Goal: Obtain resource: Download file/media

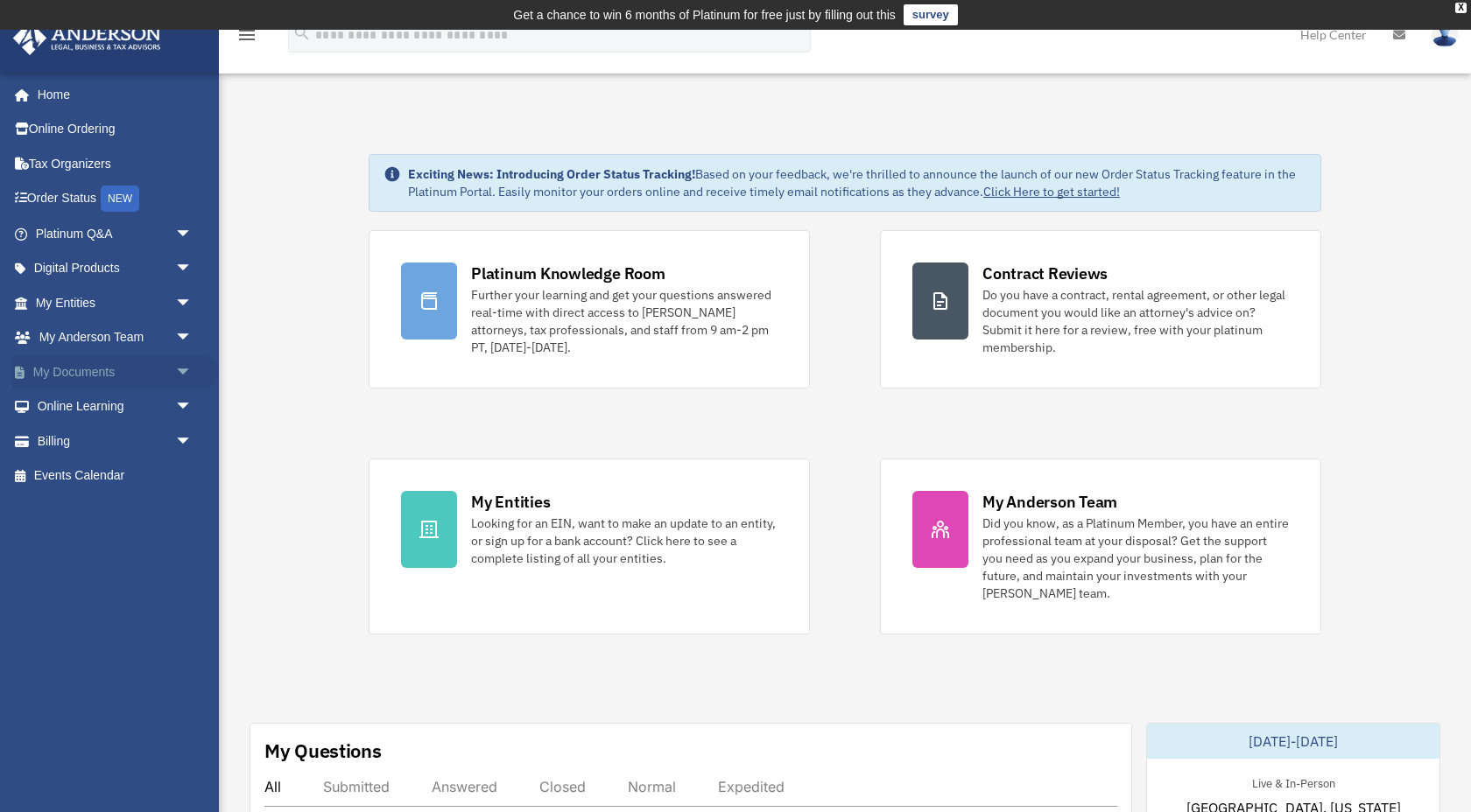
click at [178, 373] on span "arrow_drop_down" at bounding box center [192, 373] width 35 height 36
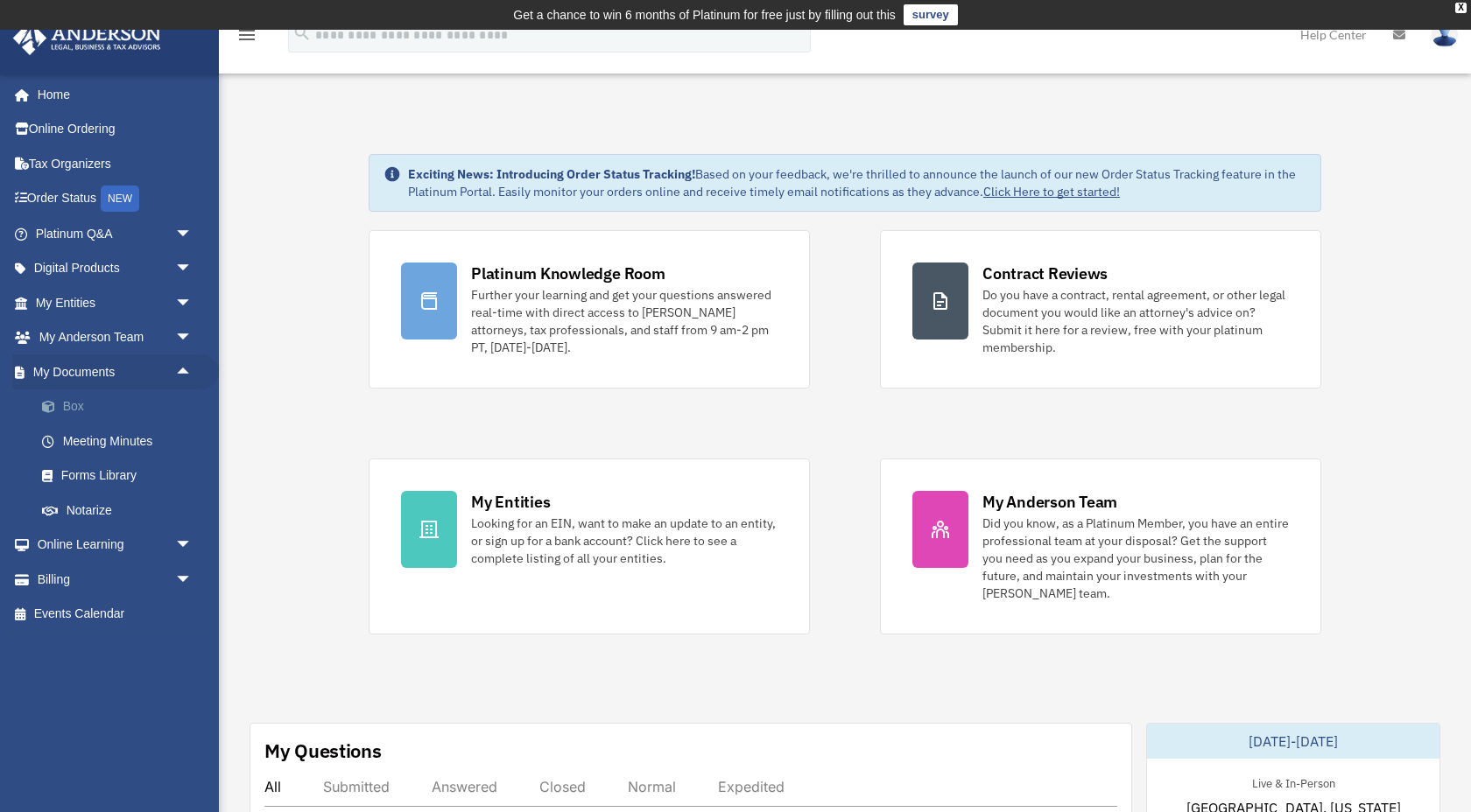
click at [93, 413] on link "Box" at bounding box center [121, 407] width 194 height 35
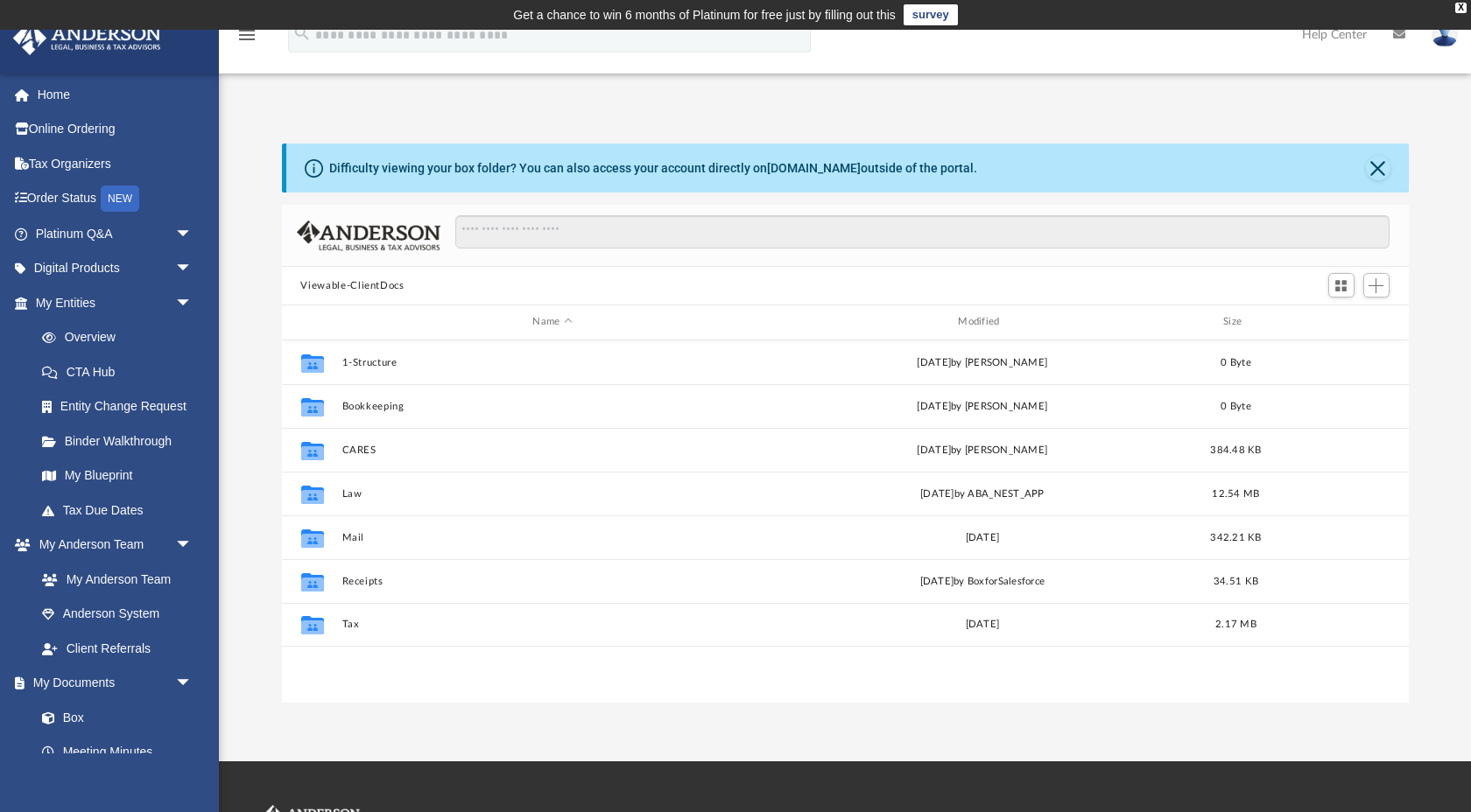
scroll to position [397, 1127]
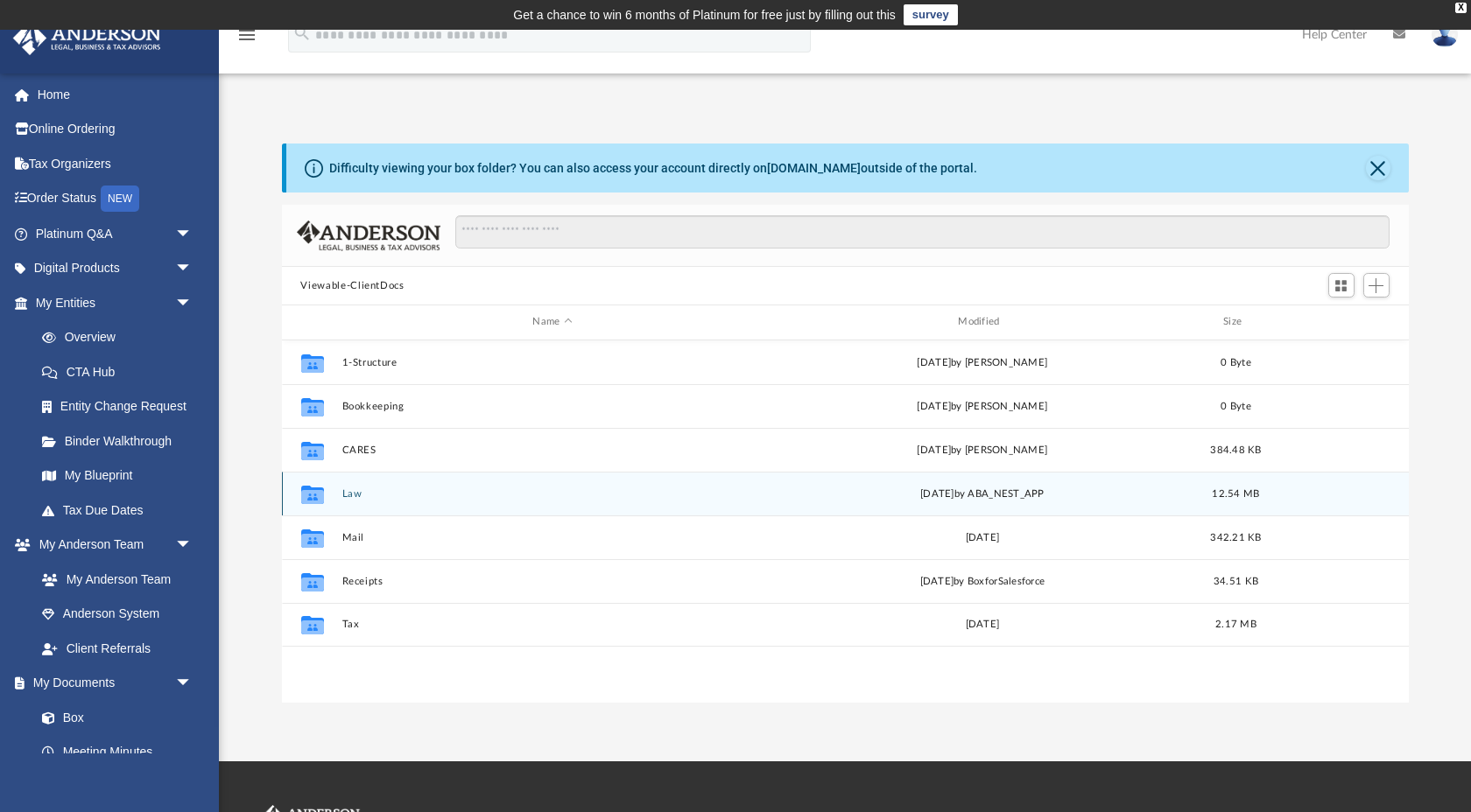
click at [342, 496] on button "Law" at bounding box center [552, 494] width 422 height 11
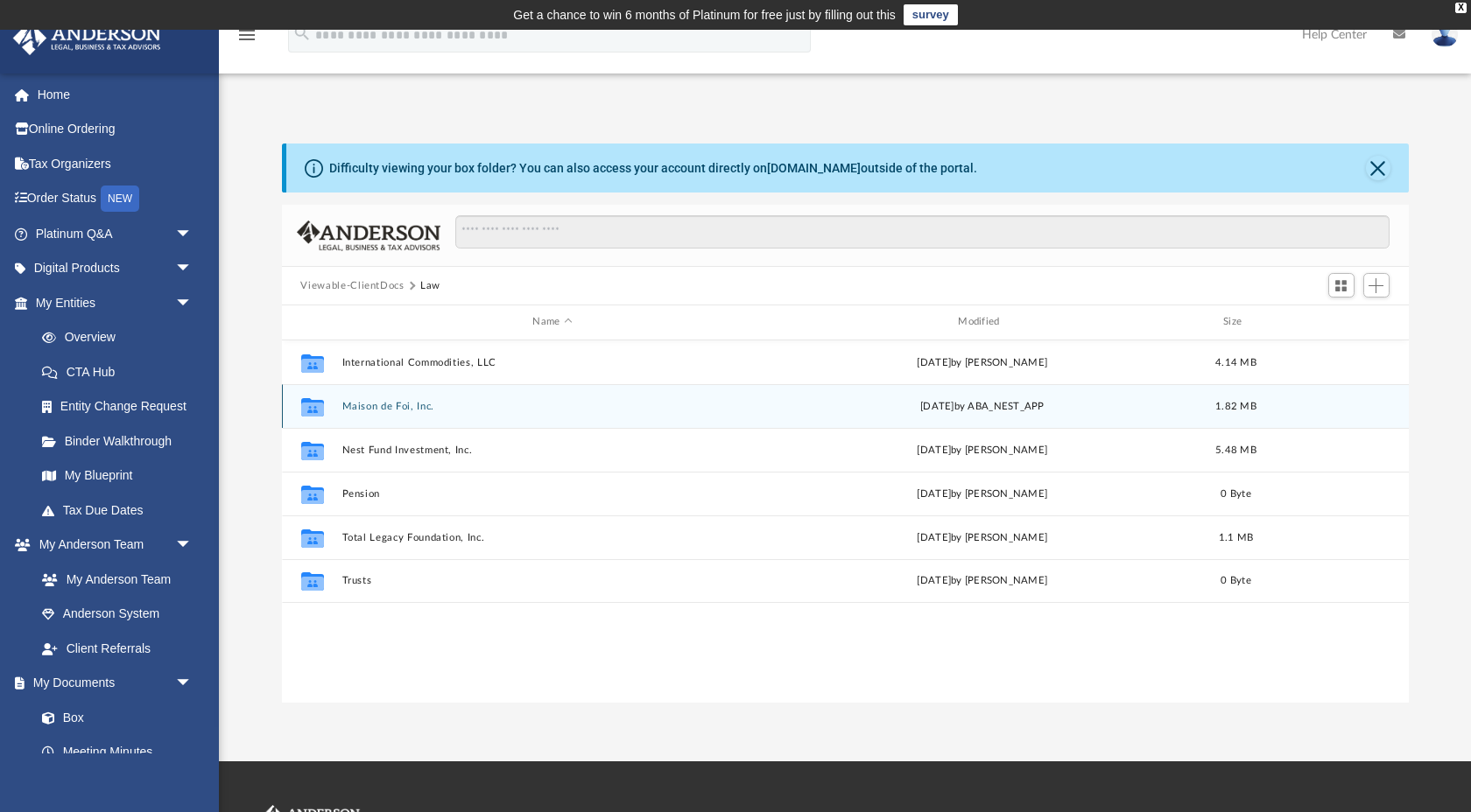
click at [377, 413] on div "Collaborated Folder Maison de Foi, Inc. Mon Aug 11 2025 by ABA_NEST_APP 1.82 MB" at bounding box center [845, 406] width 1127 height 44
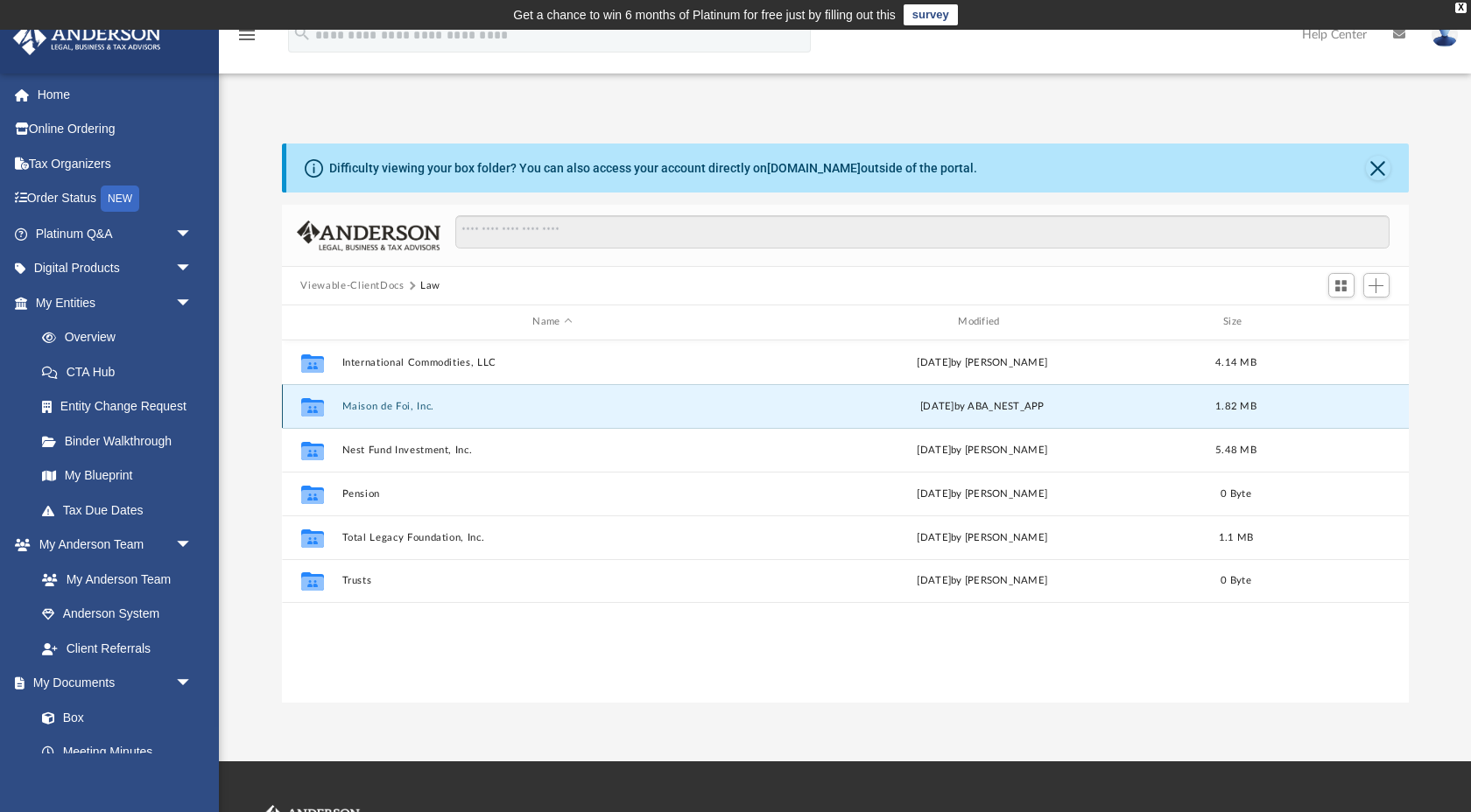
click at [377, 413] on div "Collaborated Folder Maison de Foi, Inc. Mon Aug 11 2025 by ABA_NEST_APP 1.82 MB" at bounding box center [845, 406] width 1127 height 44
click at [377, 403] on button "Maison de Foi, Inc." at bounding box center [552, 407] width 422 height 11
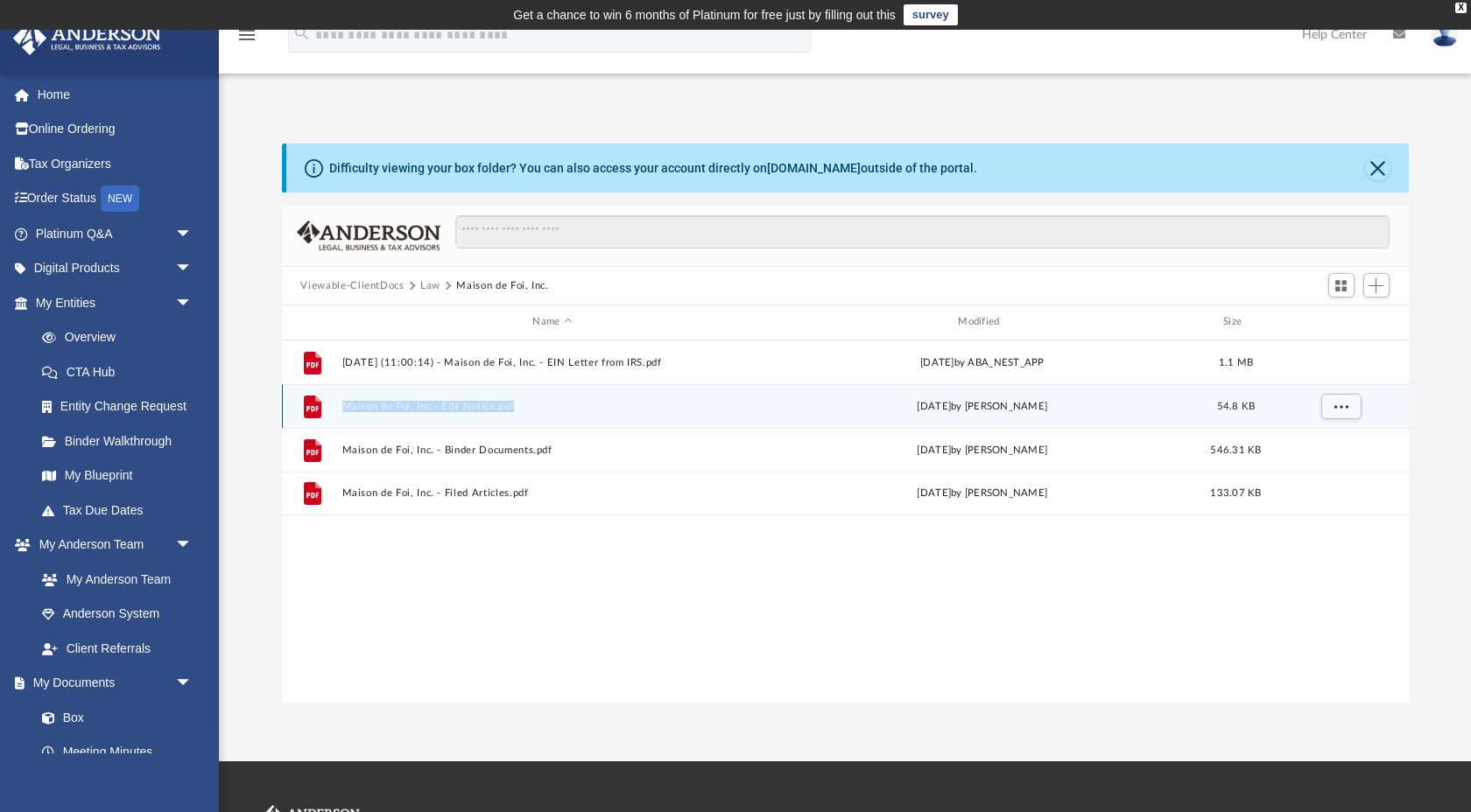
click at [388, 403] on button "Maison de Foi, Inc - EIN Notice.pdf" at bounding box center [552, 407] width 422 height 11
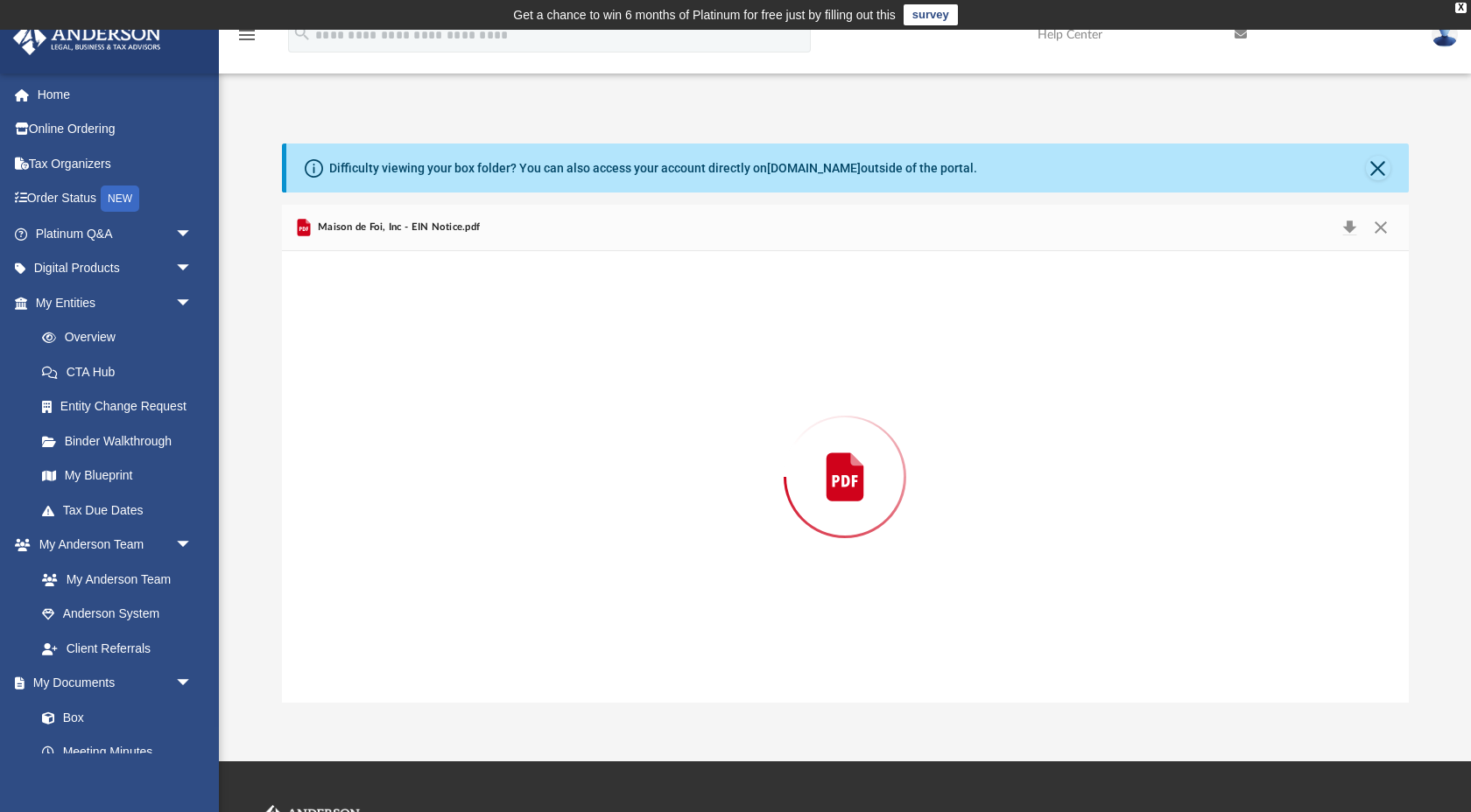
click at [388, 403] on div "Preview" at bounding box center [845, 477] width 1127 height 452
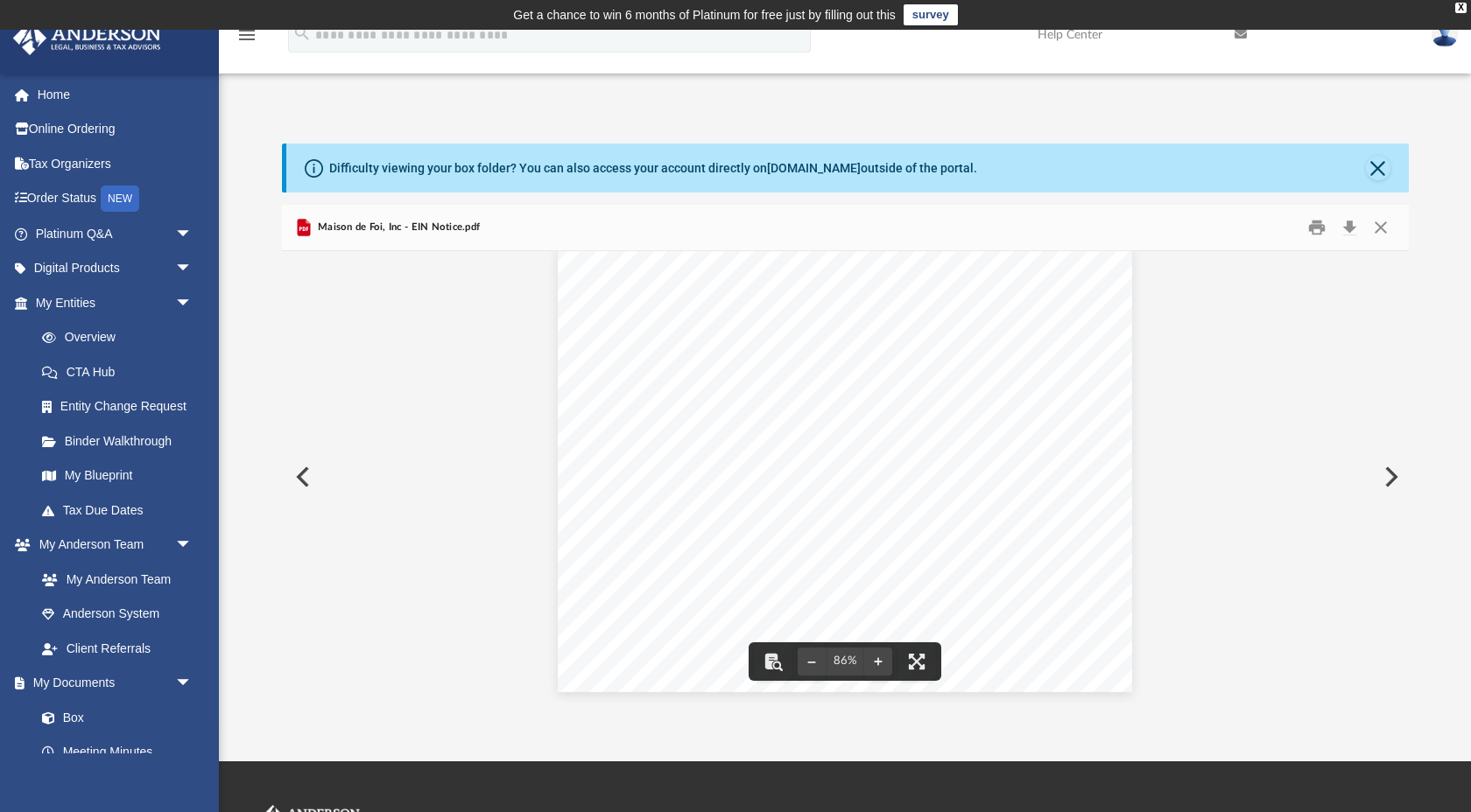
scroll to position [0, 0]
click at [1440, 45] on img at bounding box center [1444, 34] width 26 height 26
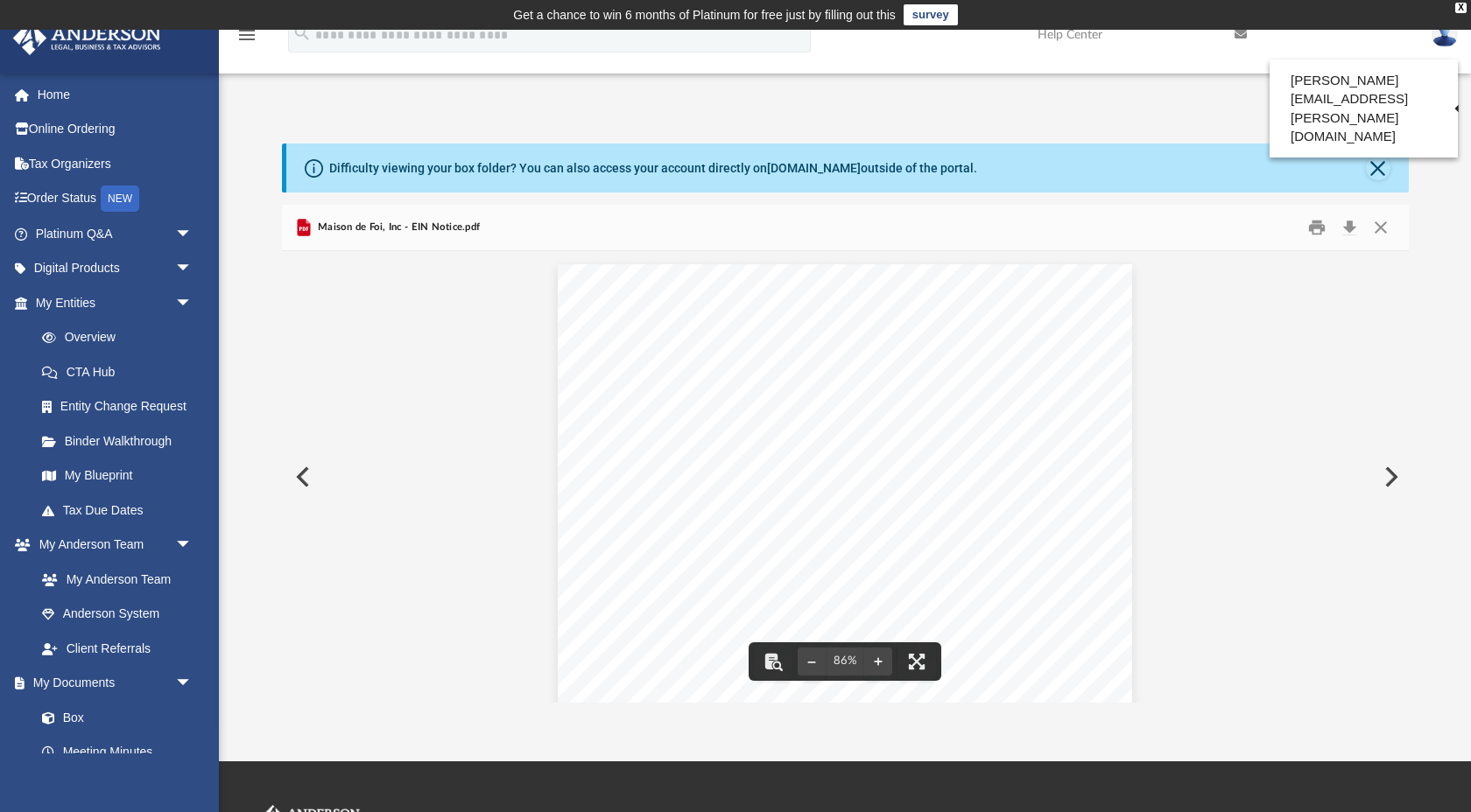
drag, startPoint x: 778, startPoint y: 434, endPoint x: 684, endPoint y: 440, distance: 94.2
click at [683, 439] on div "Page 1" at bounding box center [845, 488] width 573 height 447
drag, startPoint x: 684, startPoint y: 438, endPoint x: 781, endPoint y: 442, distance: 97.1
click at [778, 441] on div "Page 1" at bounding box center [845, 488] width 573 height 447
drag, startPoint x: 777, startPoint y: 434, endPoint x: 683, endPoint y: 438, distance: 94.1
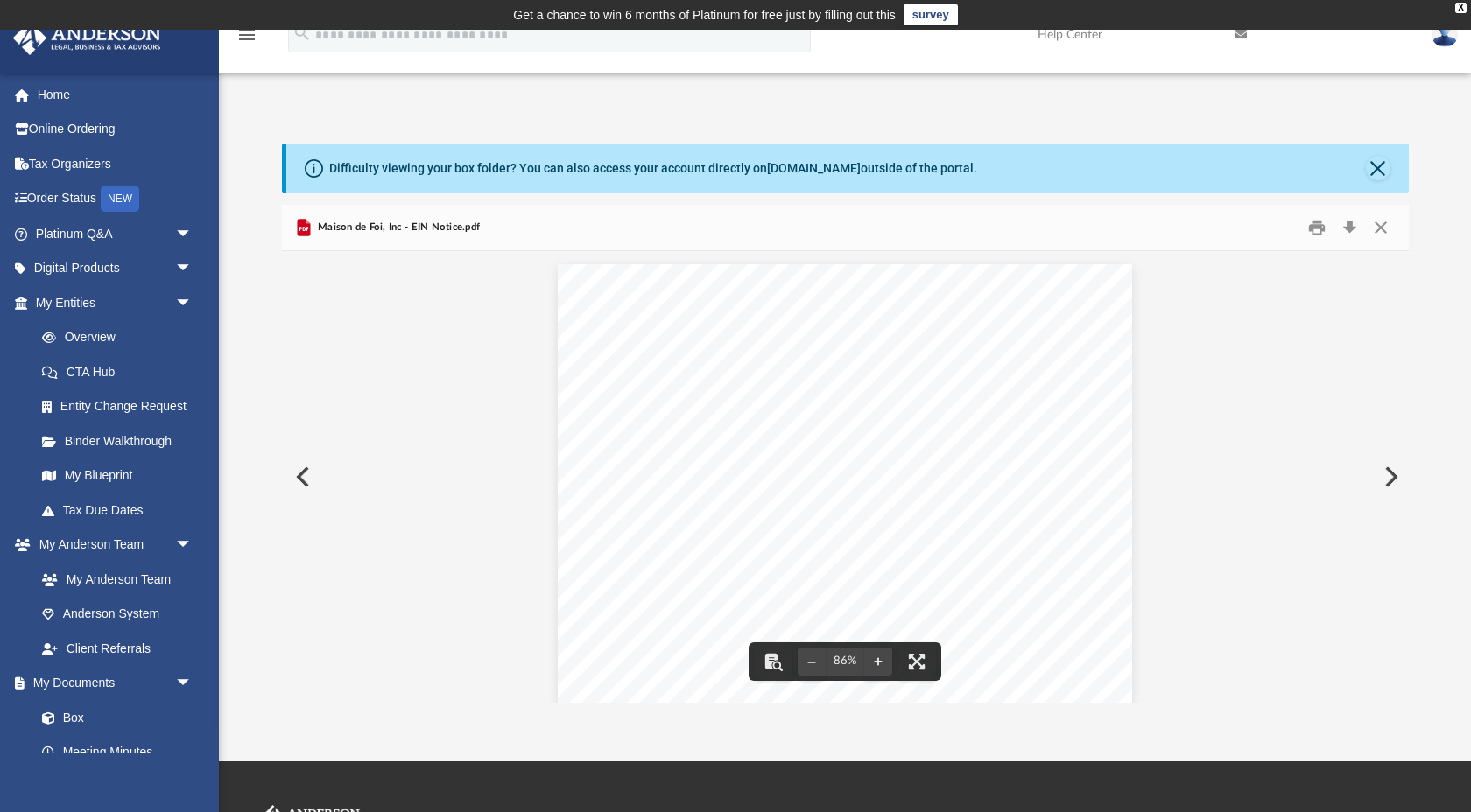
click at [683, 438] on div "Page 1" at bounding box center [845, 488] width 573 height 447
drag, startPoint x: 683, startPoint y: 438, endPoint x: 794, endPoint y: 443, distance: 111.1
click at [789, 440] on div "Page 1" at bounding box center [845, 488] width 573 height 447
drag, startPoint x: 744, startPoint y: 417, endPoint x: 684, endPoint y: 416, distance: 60.0
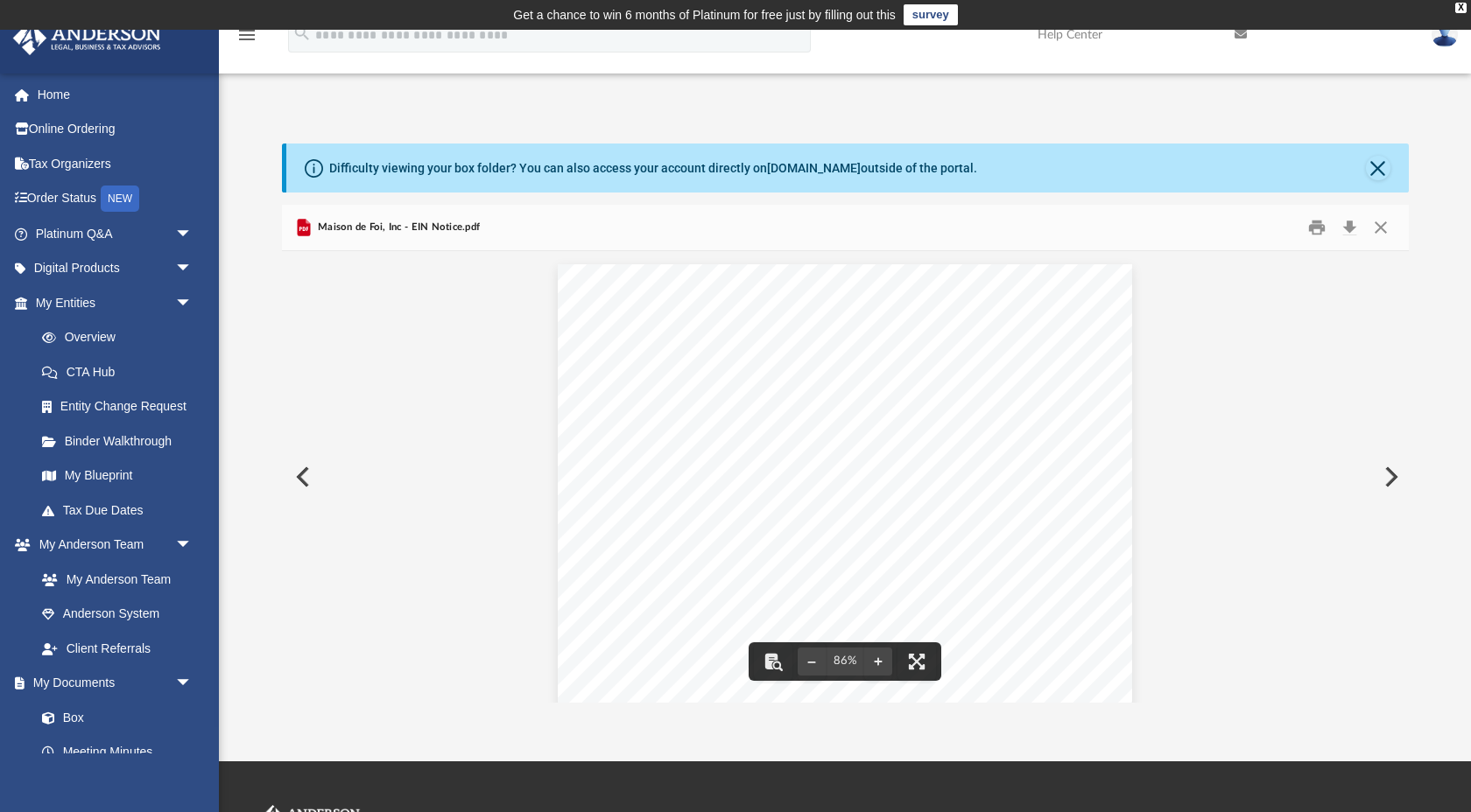
click at [680, 415] on div "Page 1" at bounding box center [845, 488] width 573 height 447
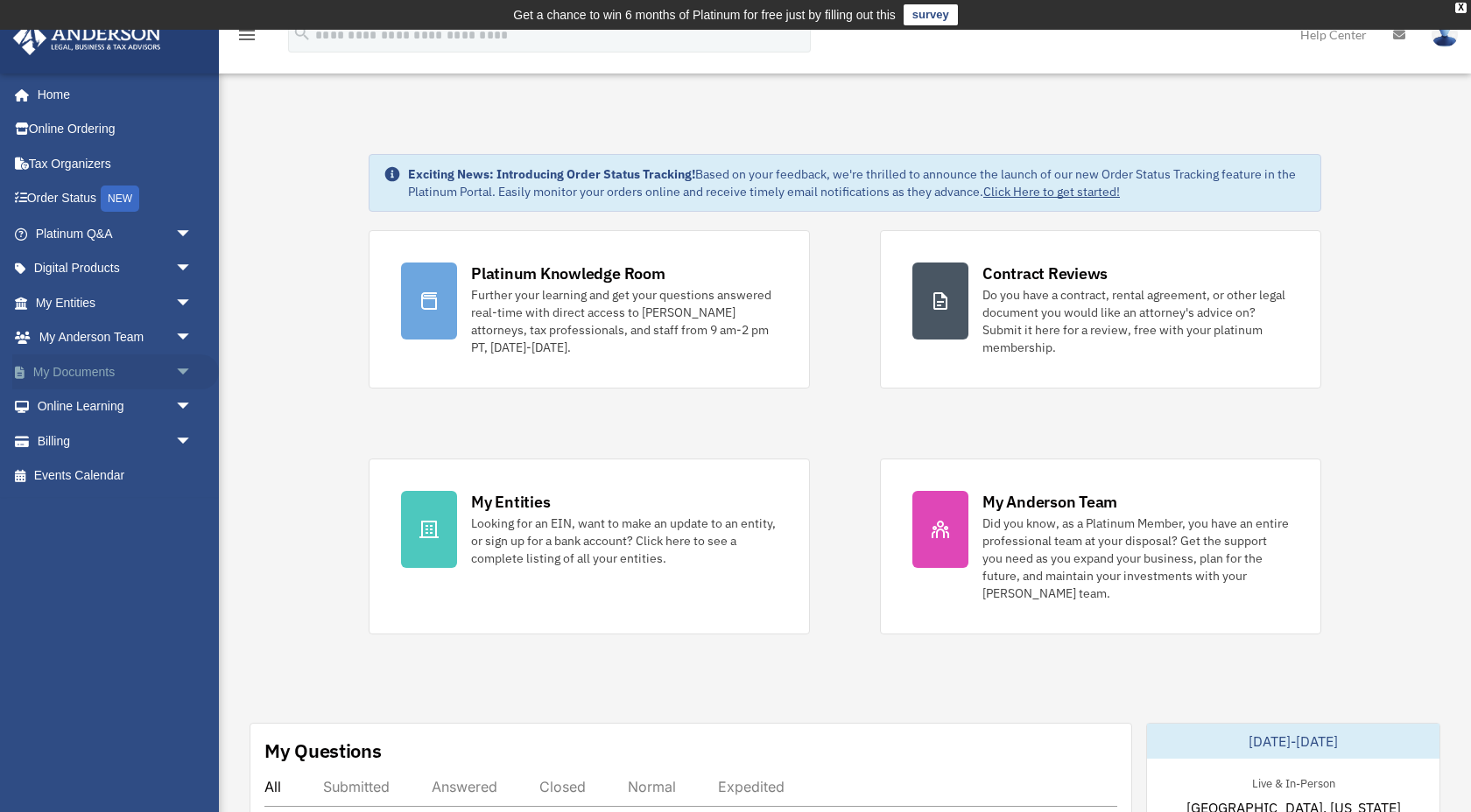
click at [153, 370] on link "My Documents arrow_drop_down" at bounding box center [116, 372] width 206 height 35
click at [182, 370] on span "arrow_drop_down" at bounding box center [192, 373] width 35 height 36
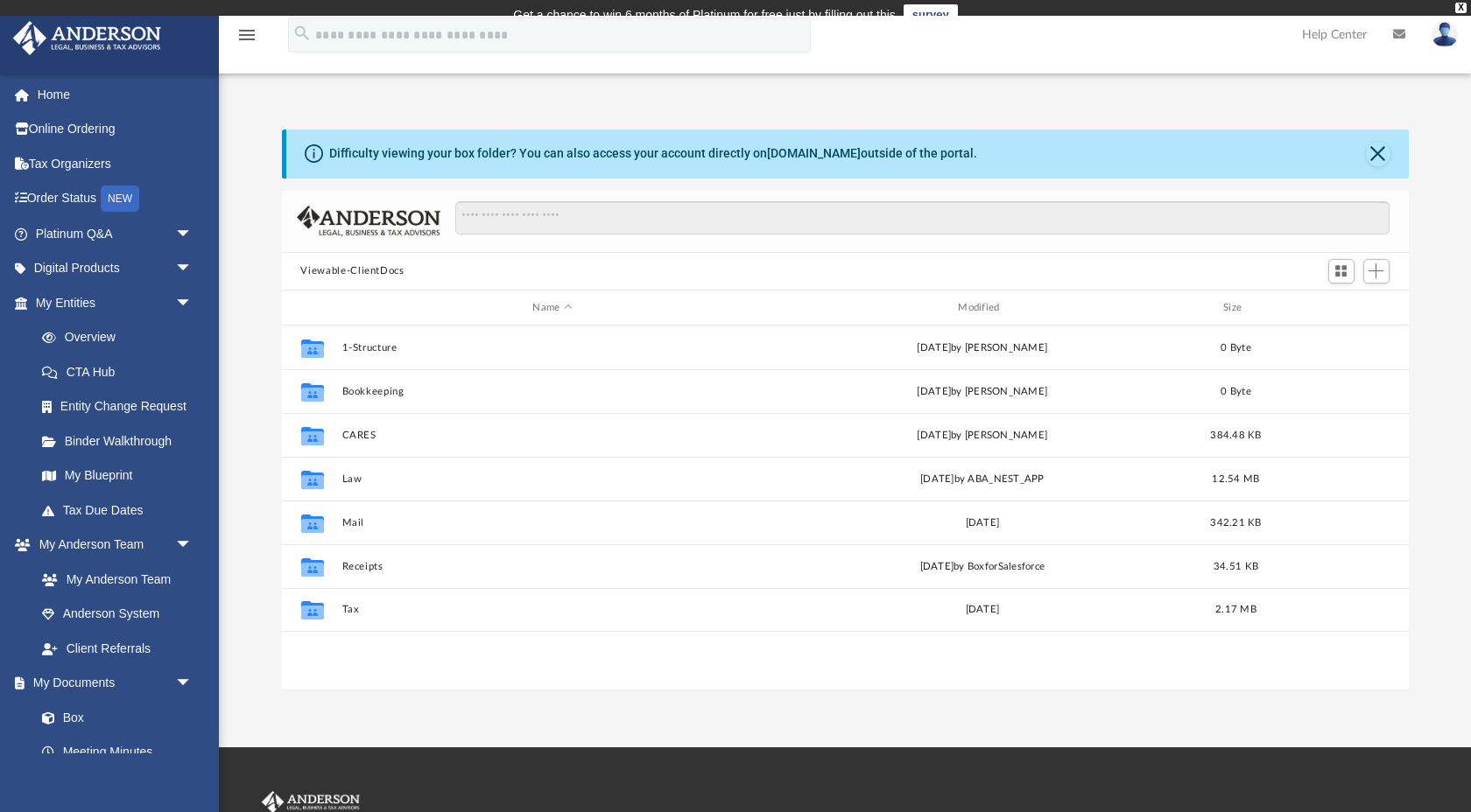
scroll to position [397, 1127]
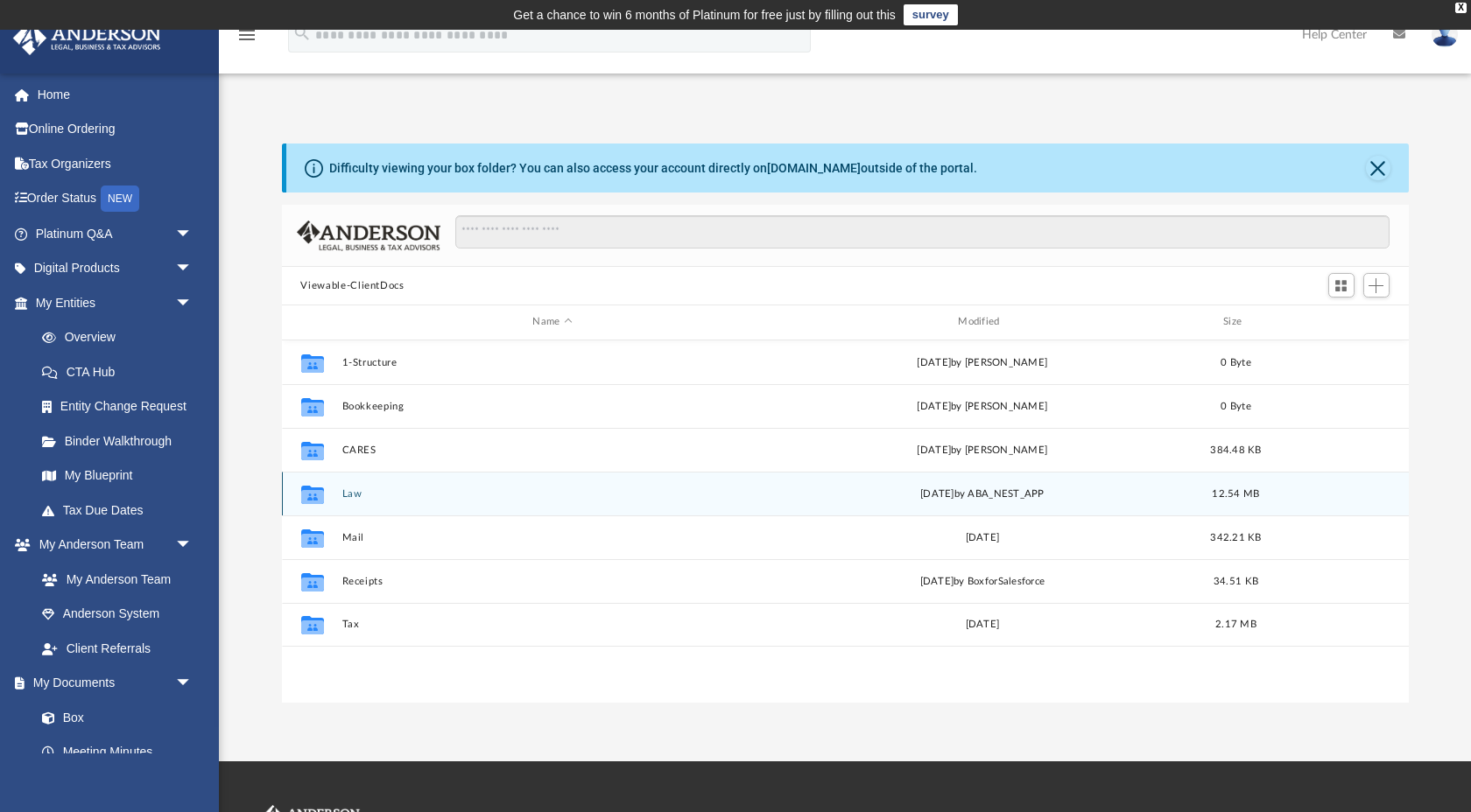
click at [352, 481] on div "Collaborated Folder Law [DATE] by ABA_NEST_APP 12.54 MB" at bounding box center [845, 494] width 1127 height 44
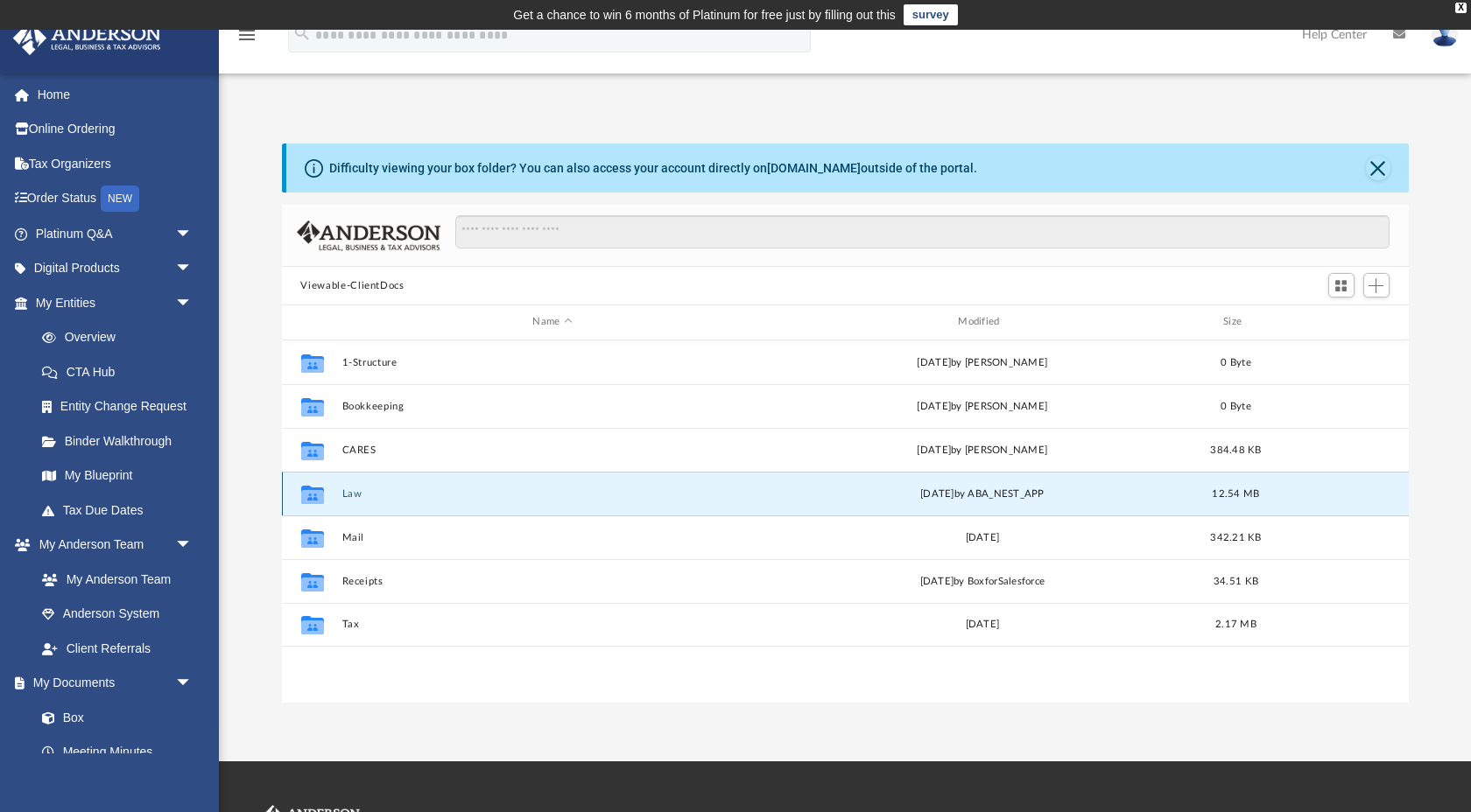
click at [352, 492] on button "Law" at bounding box center [552, 494] width 422 height 11
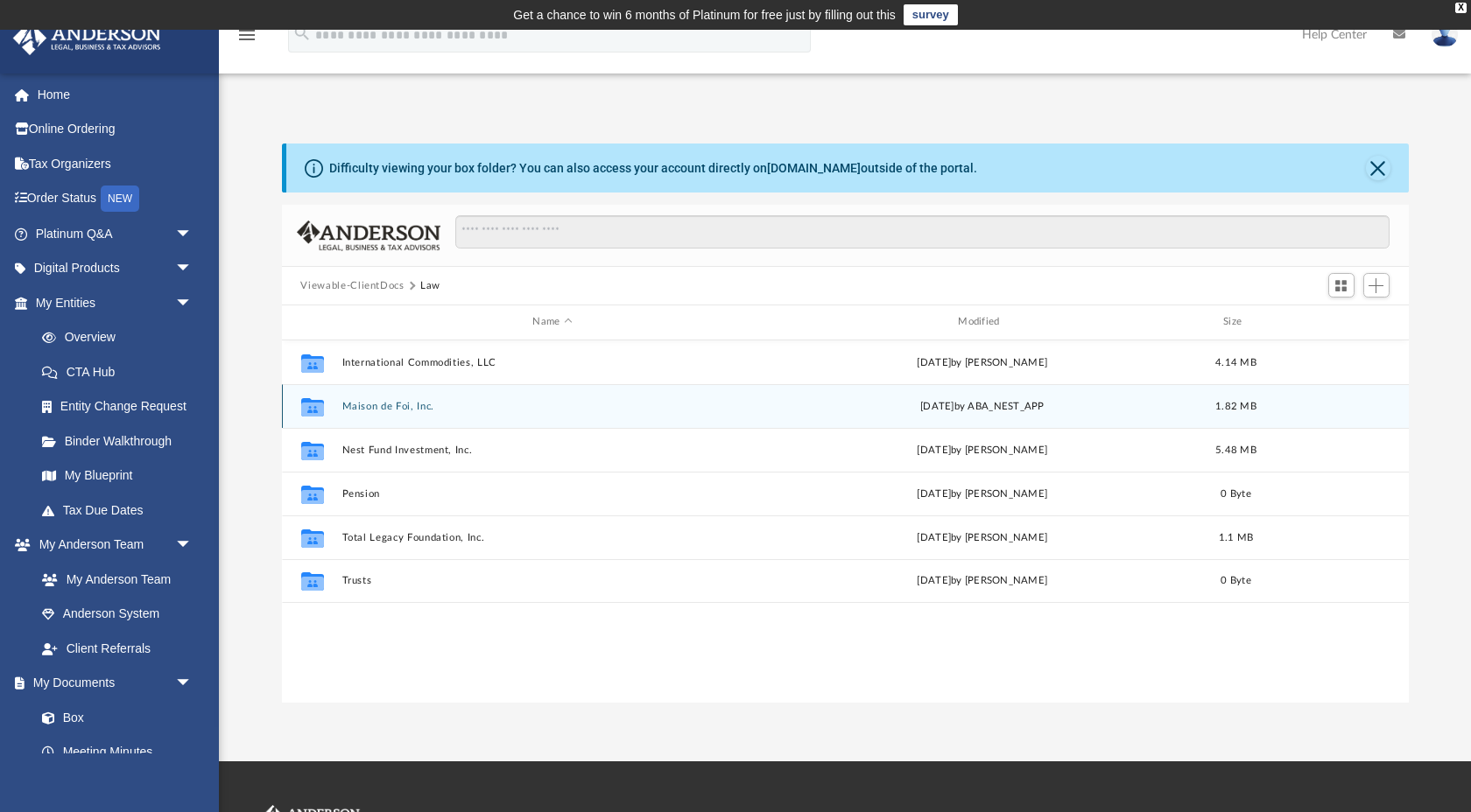
click at [392, 420] on div "Collaborated Folder Maison de Foi, Inc. Mon Aug 11 2025 by ABA_NEST_APP 1.82 MB" at bounding box center [845, 406] width 1127 height 44
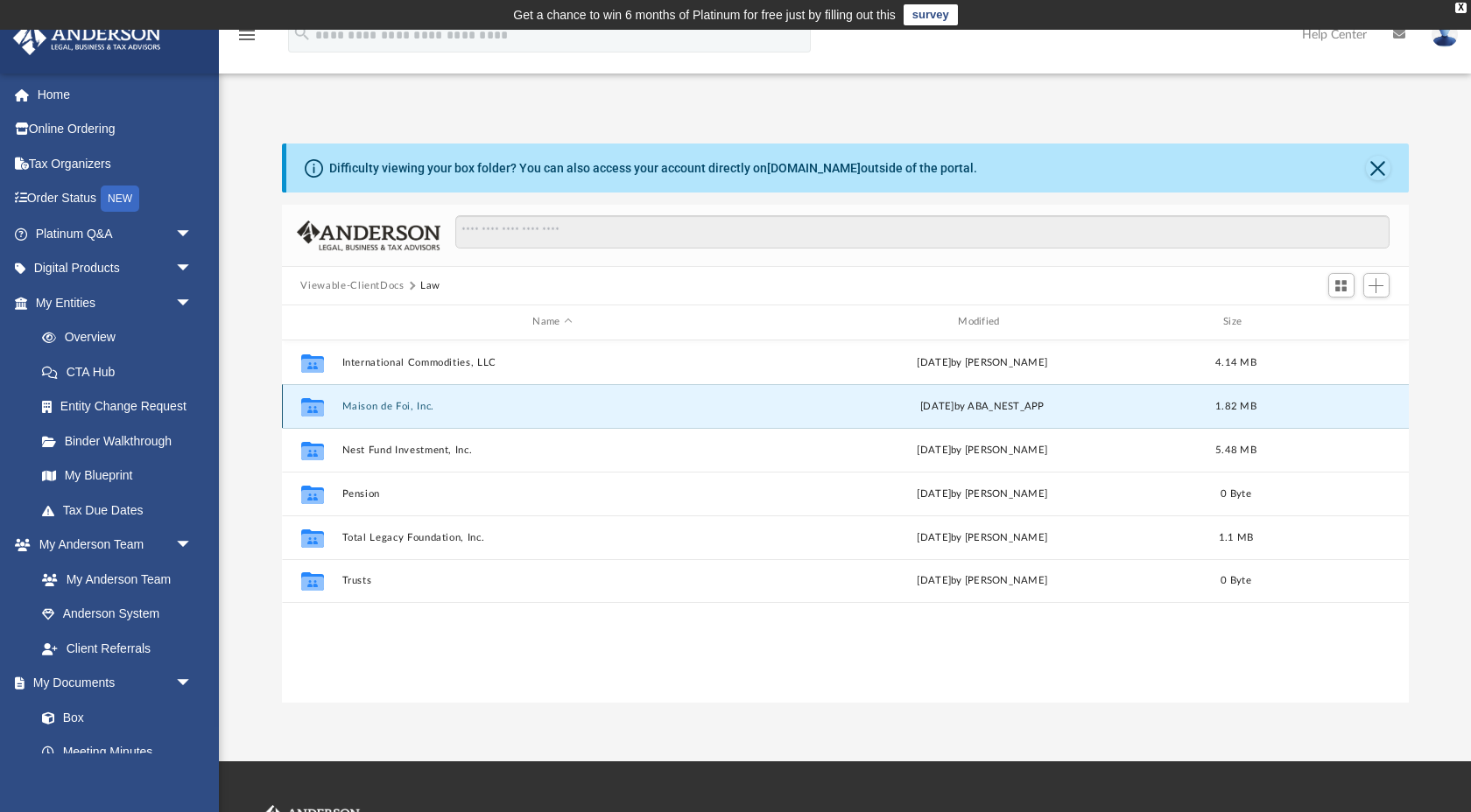
click at [390, 402] on button "Maison de Foi, Inc." at bounding box center [552, 407] width 422 height 11
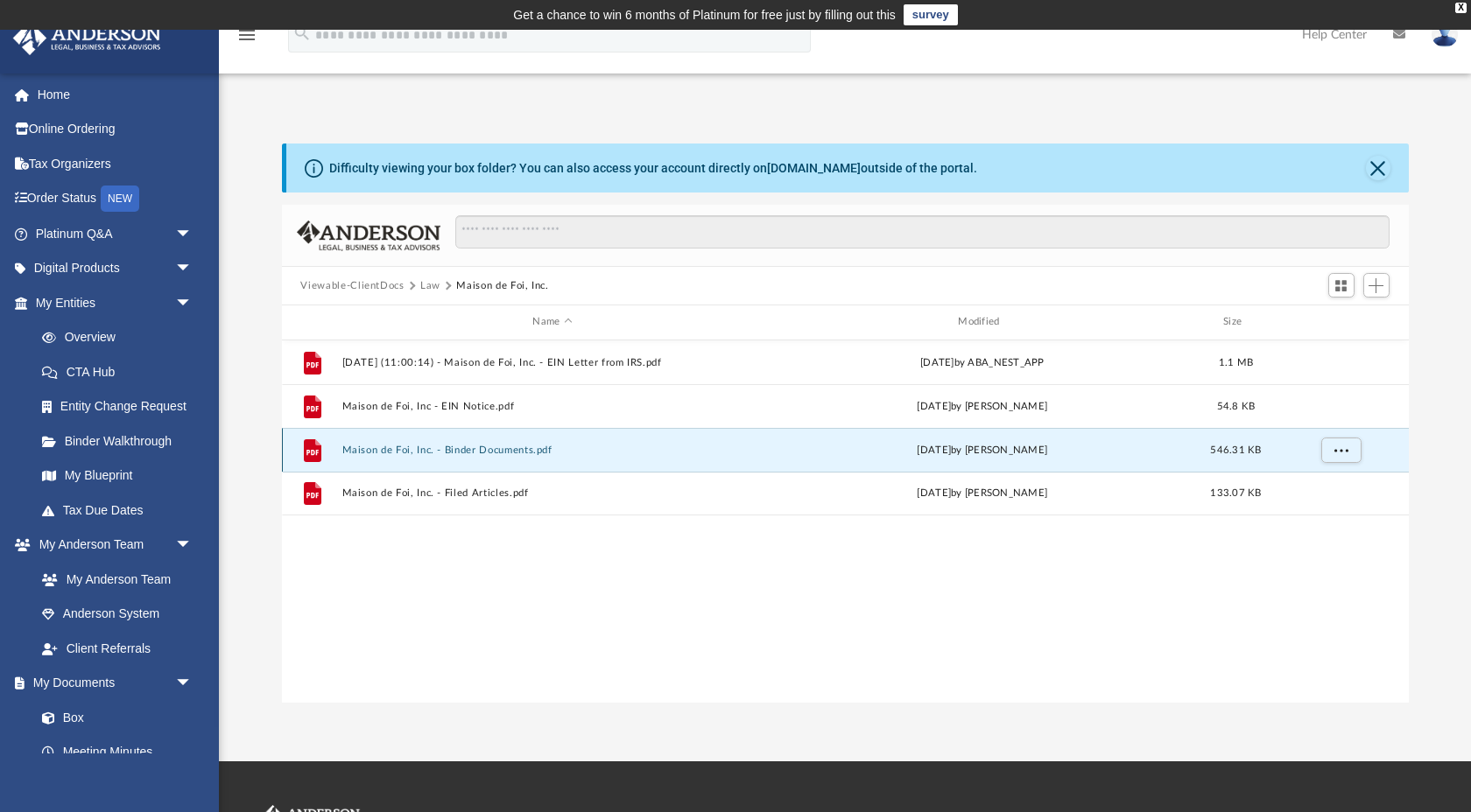
click at [428, 452] on button "Maison de Foi, Inc. - Binder Documents.pdf" at bounding box center [552, 450] width 422 height 11
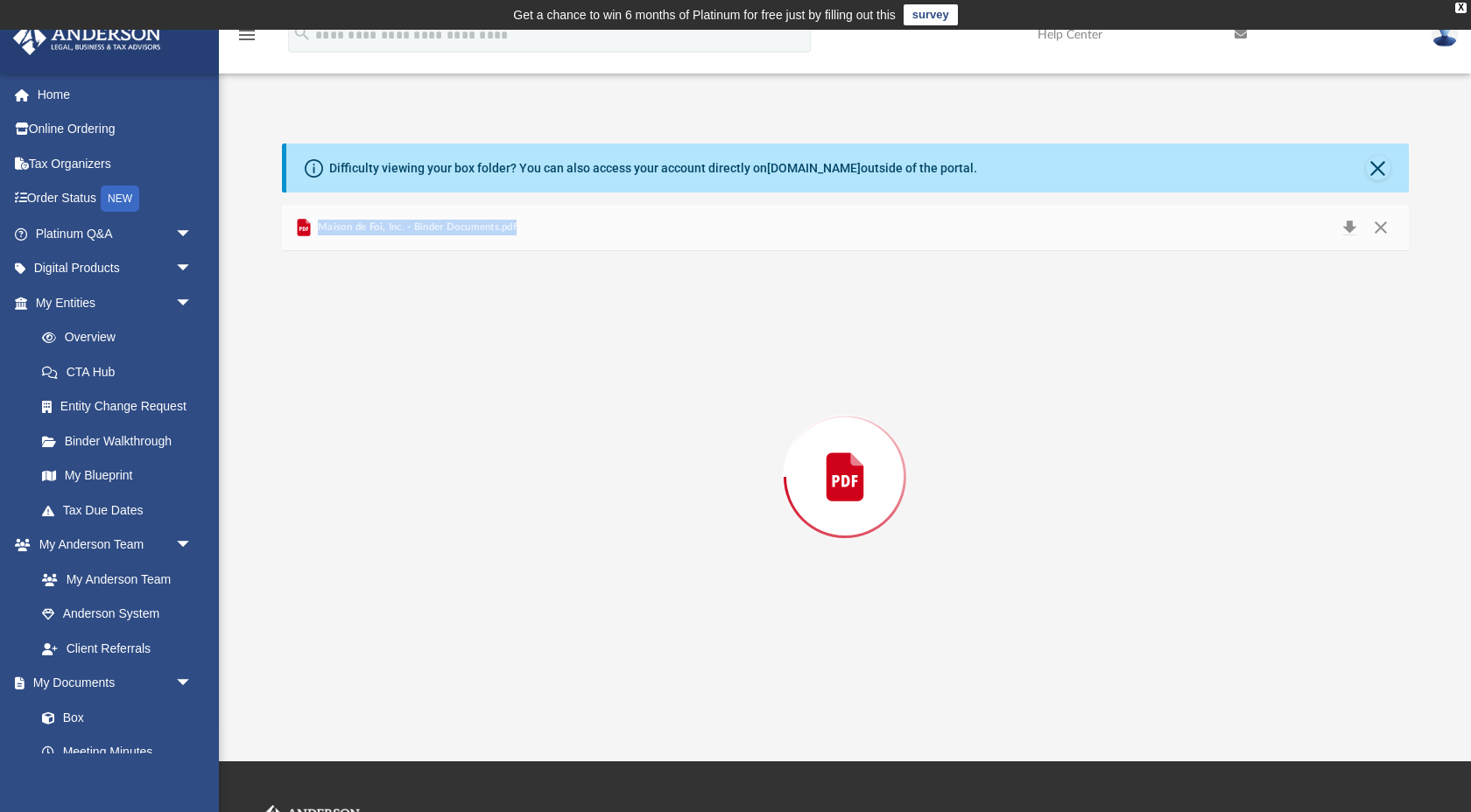
click at [428, 452] on div "Preview" at bounding box center [845, 477] width 1127 height 452
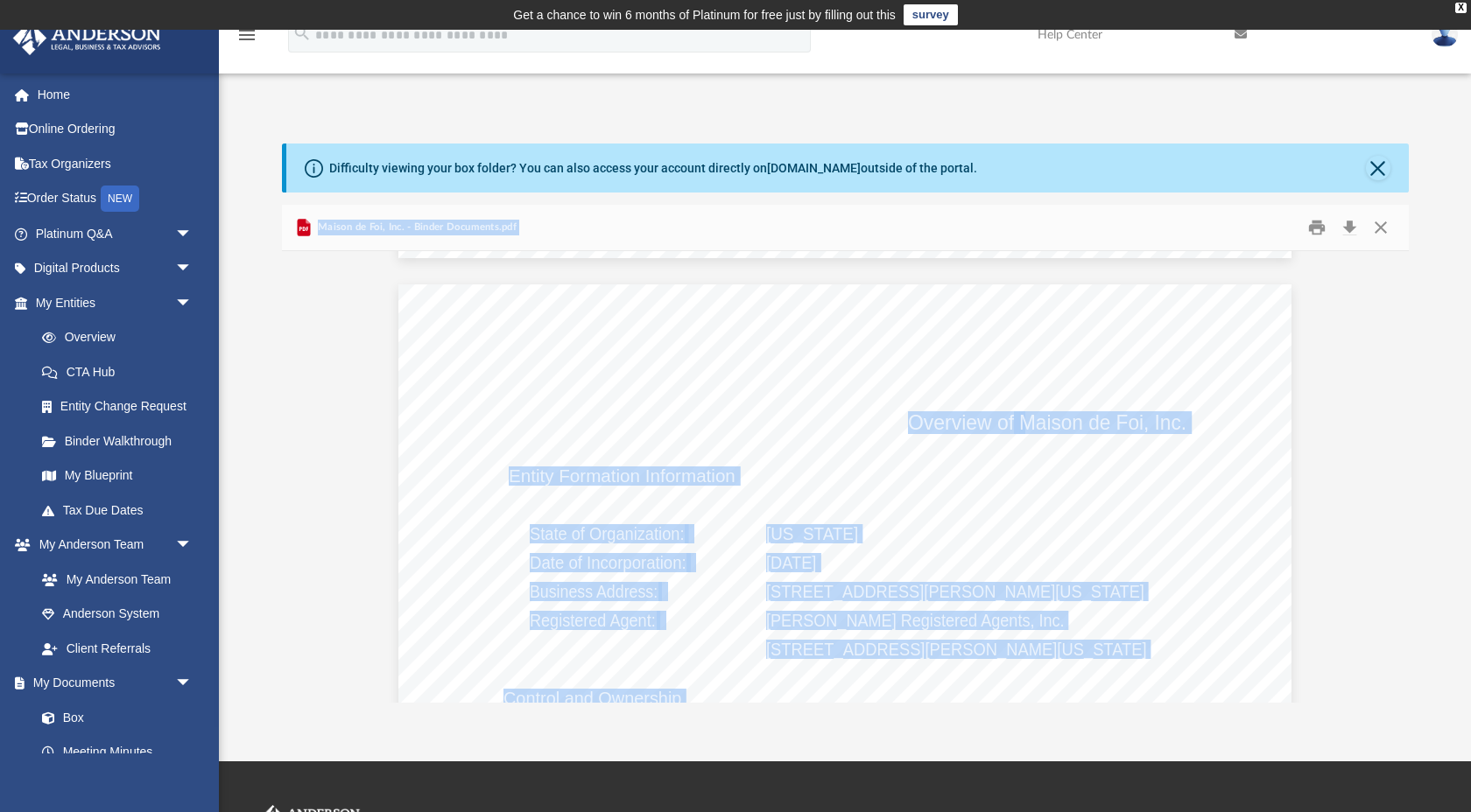
scroll to position [4703, 0]
